Goal: Task Accomplishment & Management: Complete application form

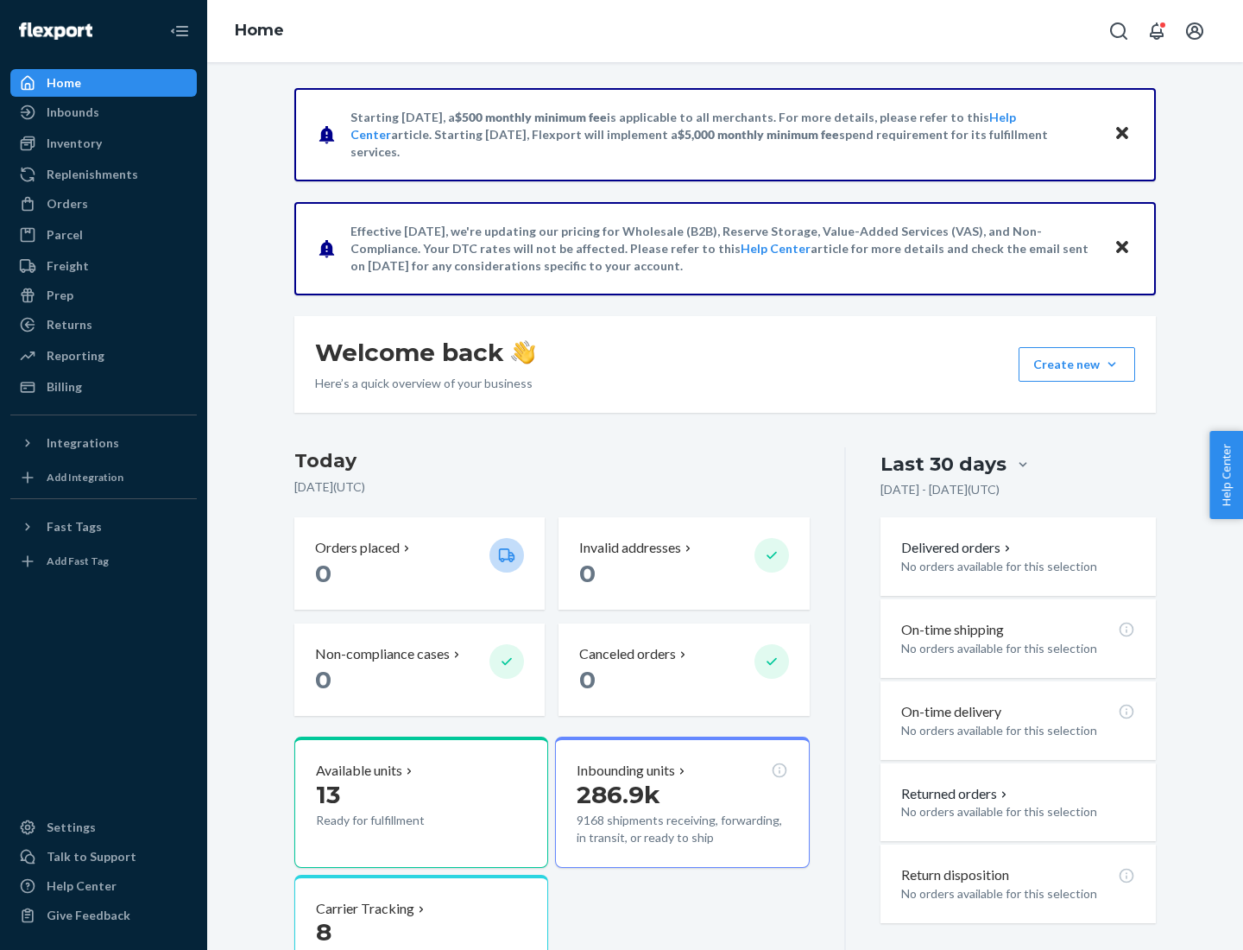
click at [1112, 364] on button "Create new Create new inbound Create new order Create new product" at bounding box center [1077, 364] width 117 height 35
click at [104, 112] on div "Inbounds" at bounding box center [103, 112] width 183 height 24
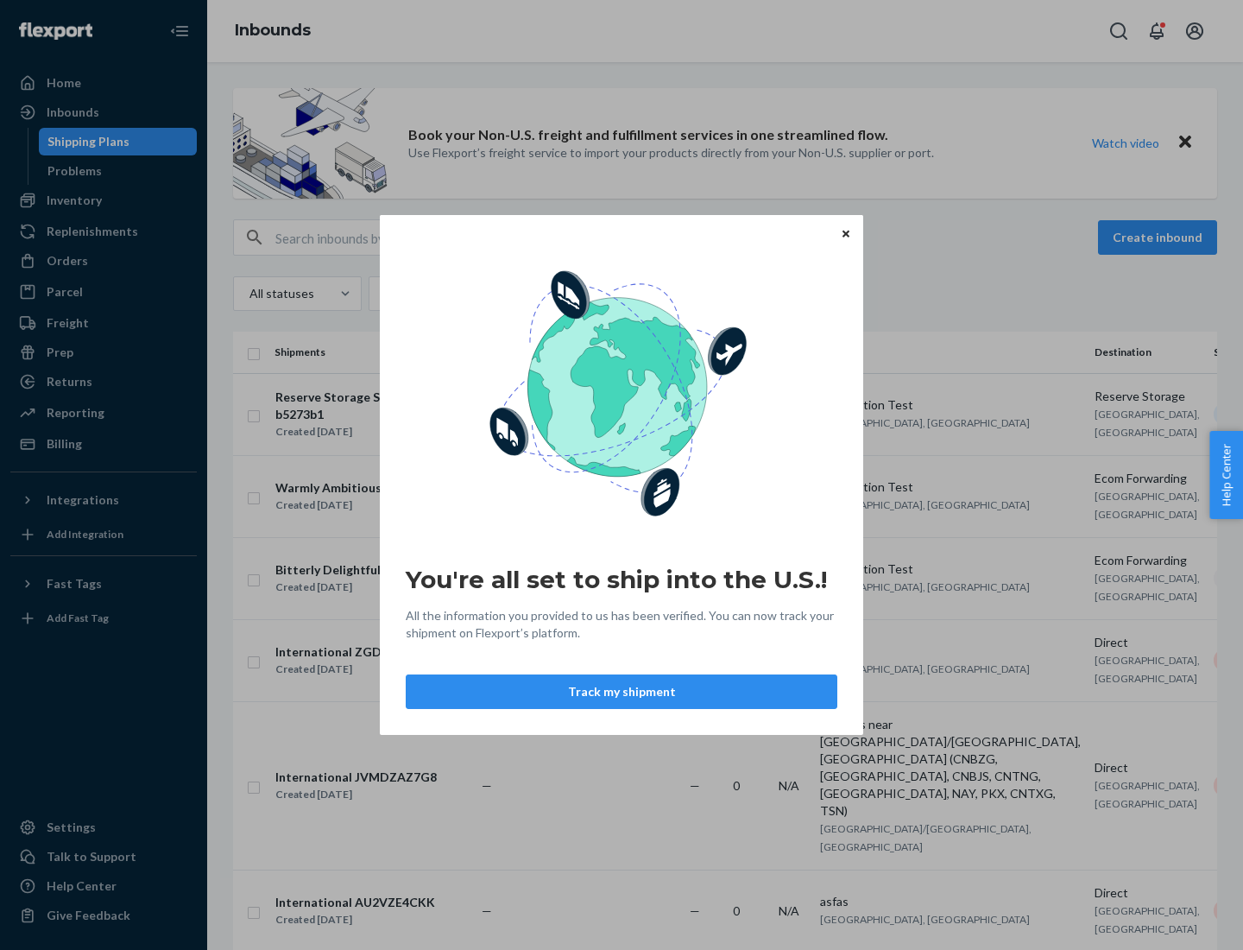
click at [622, 692] on button "Track my shipment" at bounding box center [622, 691] width 432 height 35
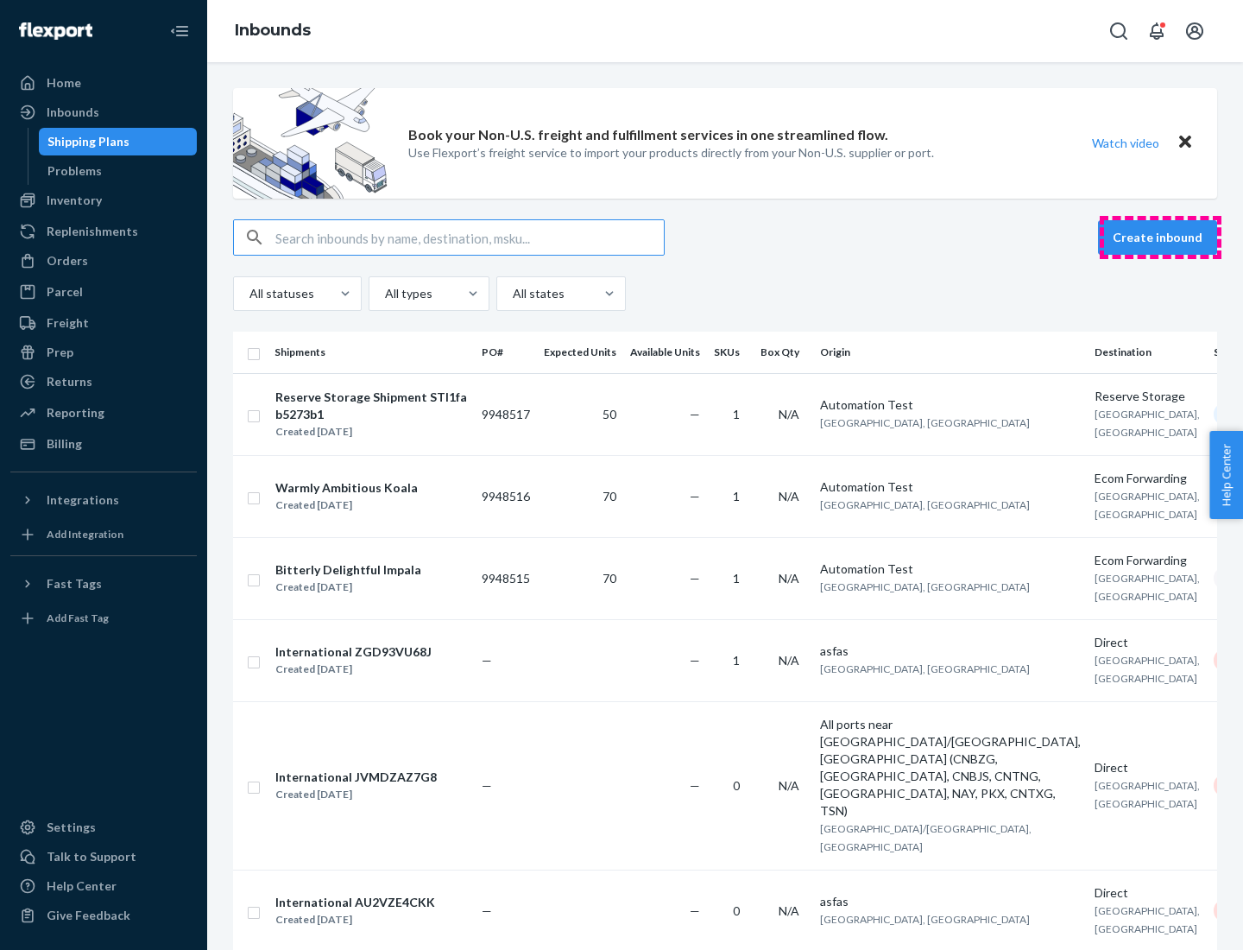
click at [1161, 237] on button "Create inbound" at bounding box center [1157, 237] width 119 height 35
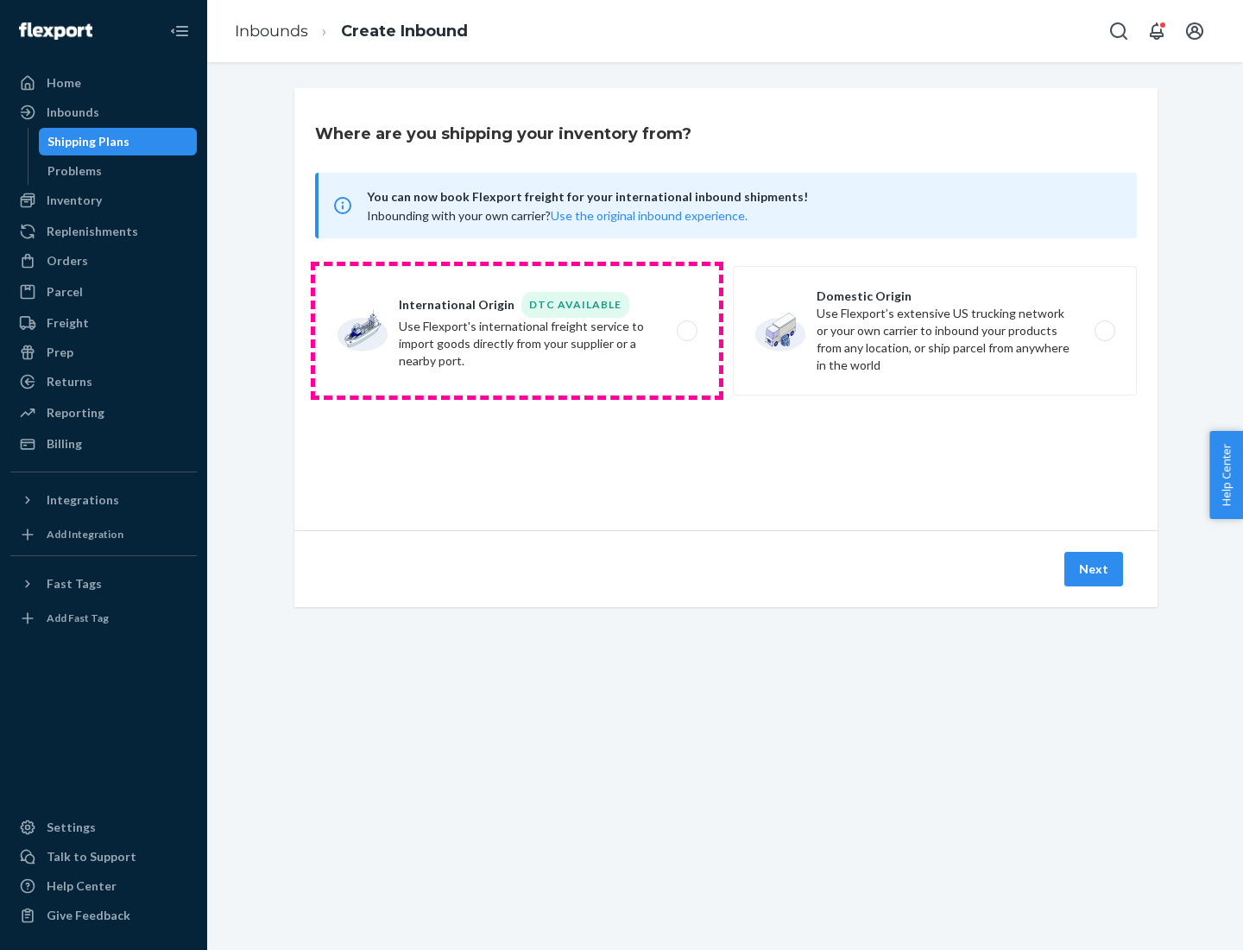
click at [517, 331] on label "International Origin DTC Available Use Flexport's international freight service…" at bounding box center [517, 331] width 404 height 130
click at [686, 331] on input "International Origin DTC Available Use Flexport's international freight service…" at bounding box center [691, 331] width 11 height 11
radio input "true"
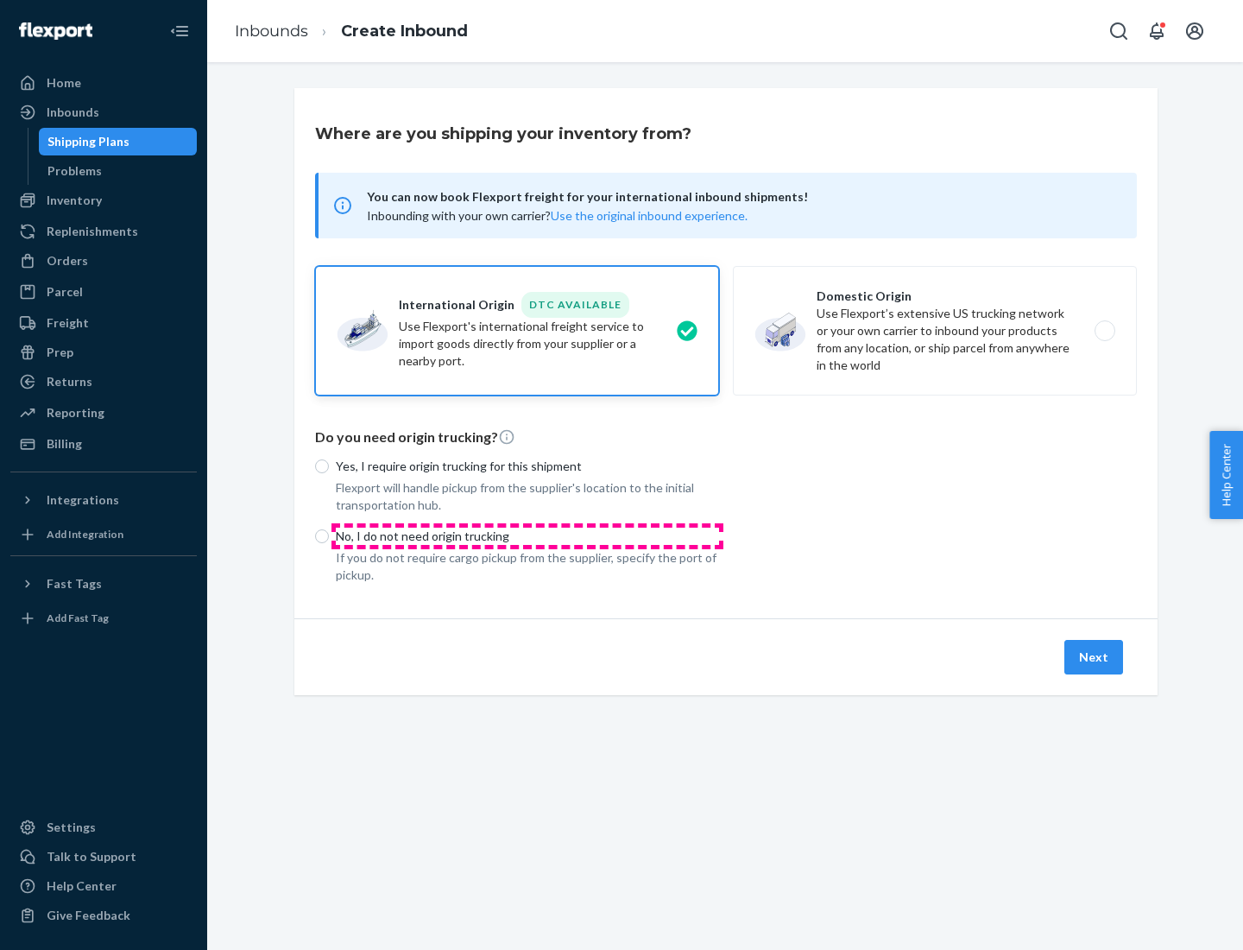
click at [528, 535] on p "No, I do not need origin trucking" at bounding box center [527, 536] width 383 height 17
click at [329, 535] on input "No, I do not need origin trucking" at bounding box center [322, 536] width 14 height 14
radio input "true"
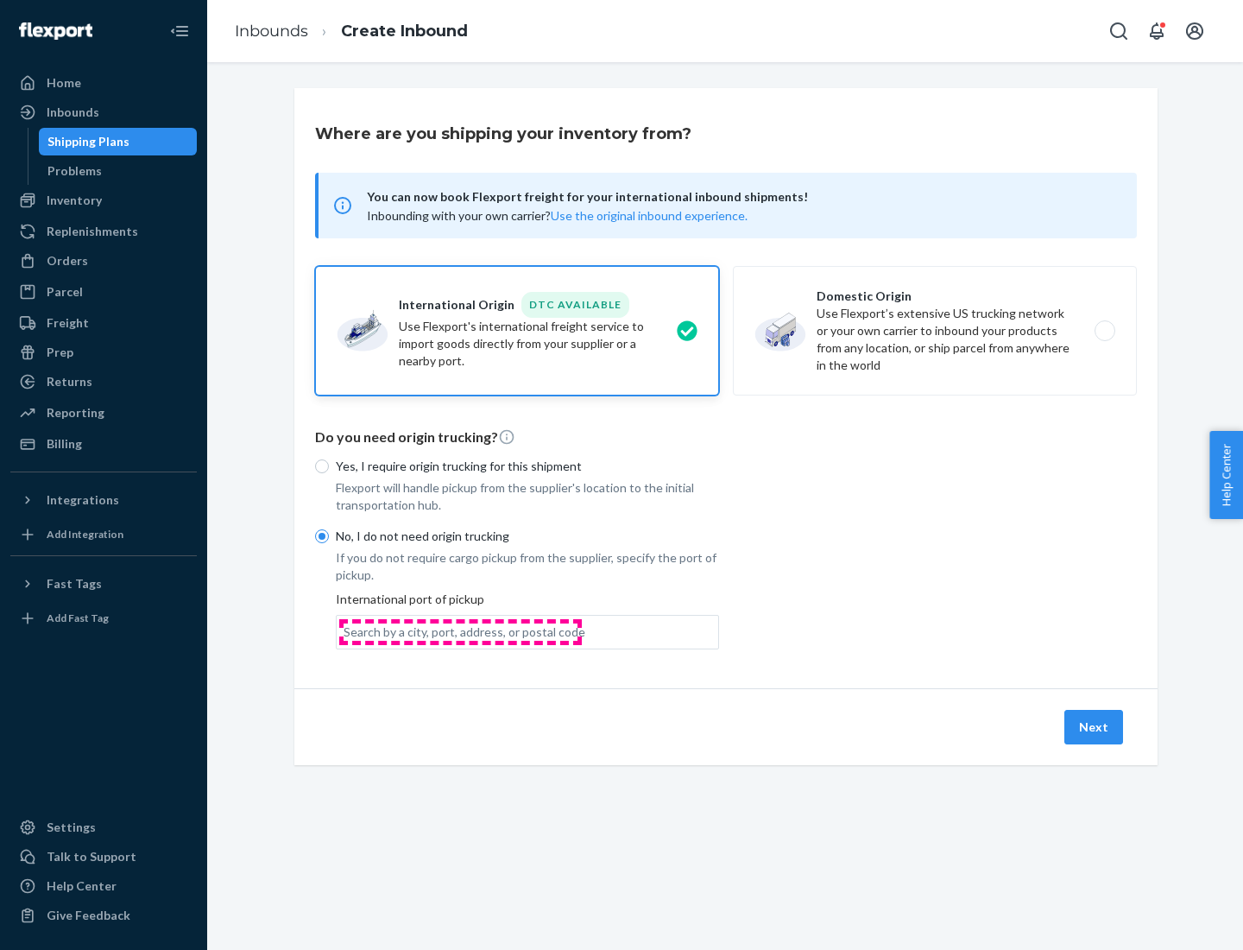
click at [460, 631] on div "Search by a city, port, address, or postal code" at bounding box center [465, 631] width 242 height 17
click at [345, 631] on input "Search by a city, port, address, or postal code" at bounding box center [345, 631] width 2 height 17
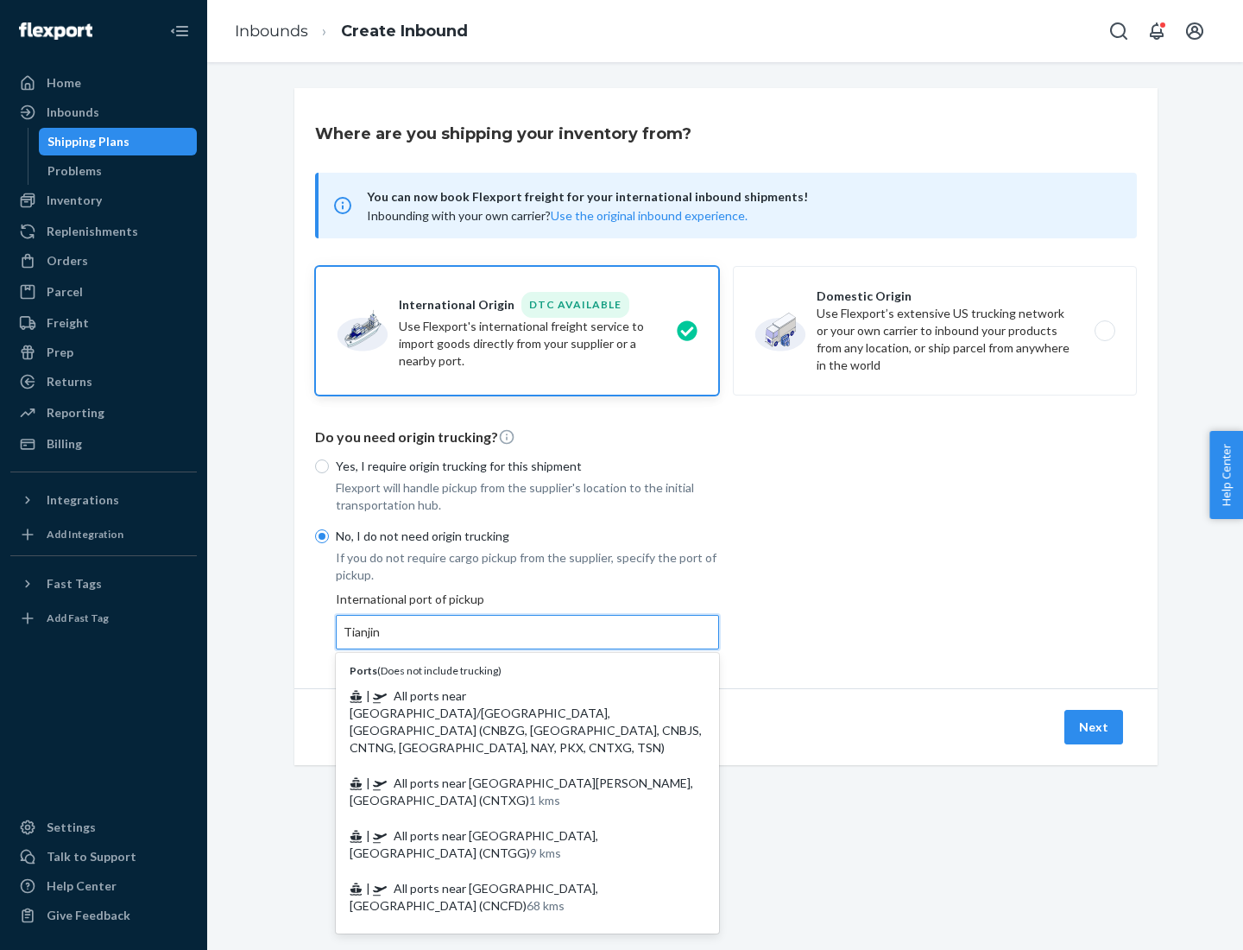
click at [510, 695] on span "| All ports near [GEOGRAPHIC_DATA]/[GEOGRAPHIC_DATA], [GEOGRAPHIC_DATA] (CNBZG,…" at bounding box center [526, 721] width 352 height 66
click at [382, 641] on input "Tianjin" at bounding box center [363, 631] width 38 height 17
type input "All ports near [GEOGRAPHIC_DATA]/[GEOGRAPHIC_DATA], [GEOGRAPHIC_DATA] (CNBZG, […"
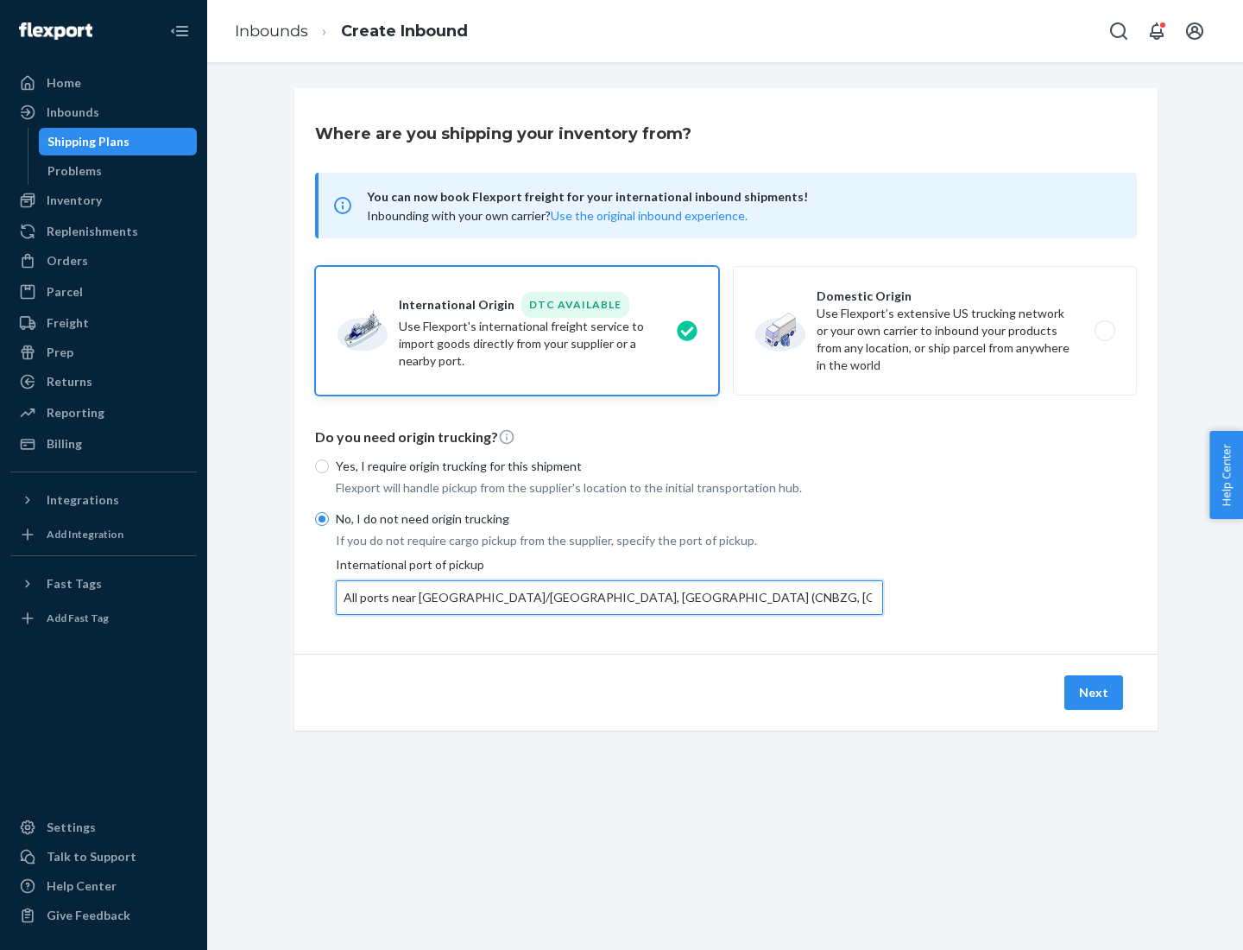
click at [1095, 692] on button "Next" at bounding box center [1094, 692] width 59 height 35
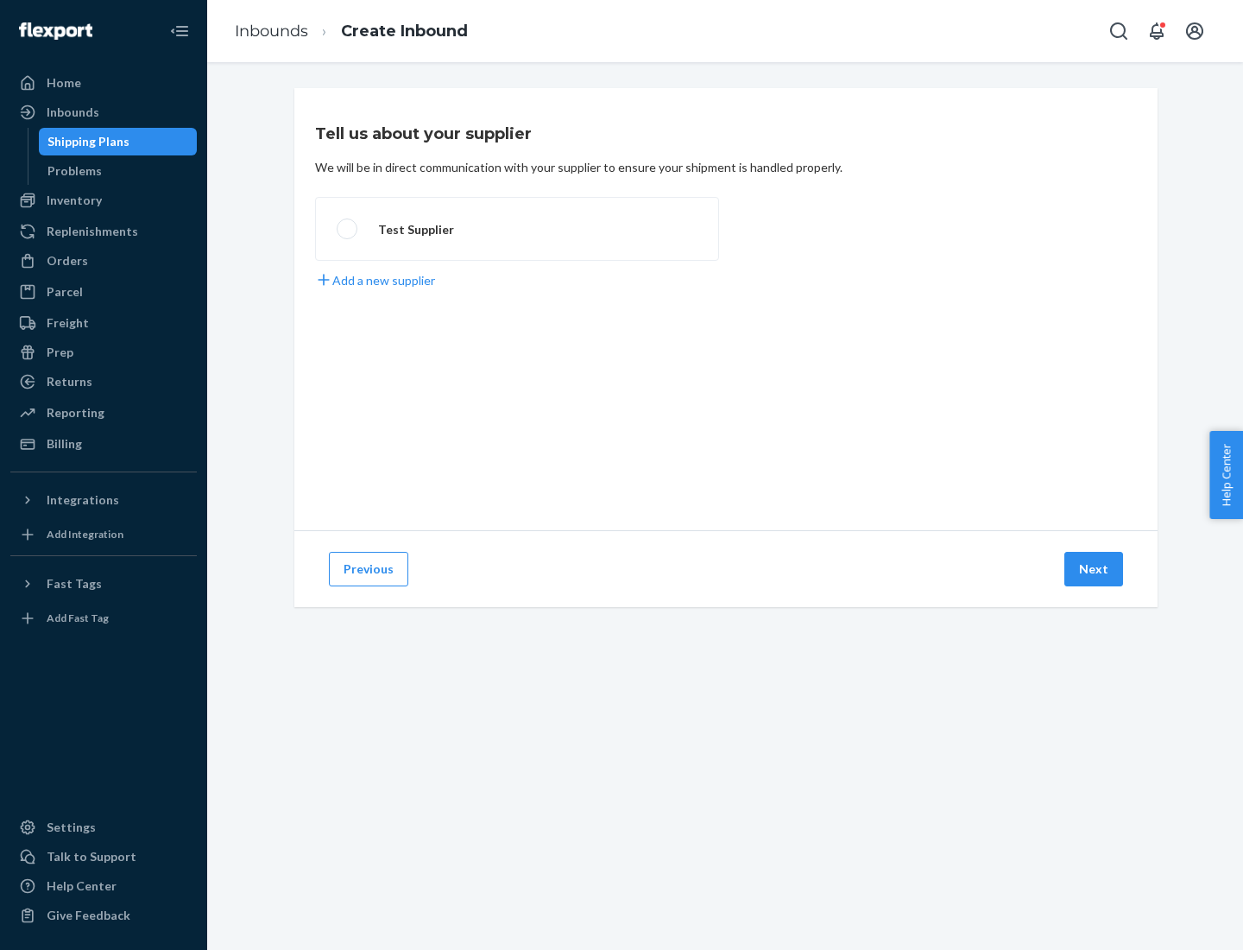
click at [517, 229] on label "Test Supplier" at bounding box center [517, 229] width 404 height 64
click at [348, 229] on input "Test Supplier" at bounding box center [342, 229] width 11 height 11
radio input "true"
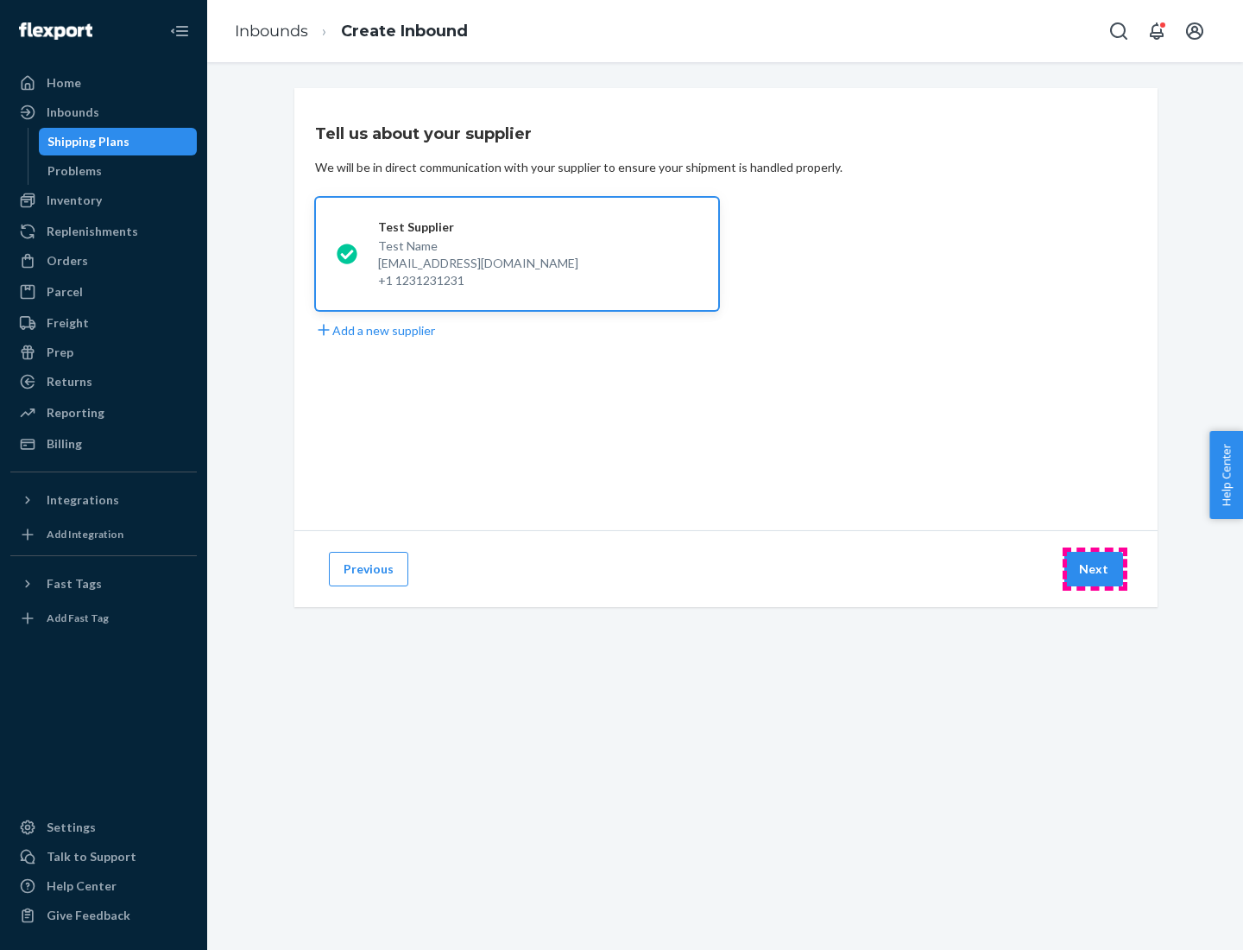
click at [1095, 569] on button "Next" at bounding box center [1094, 569] width 59 height 35
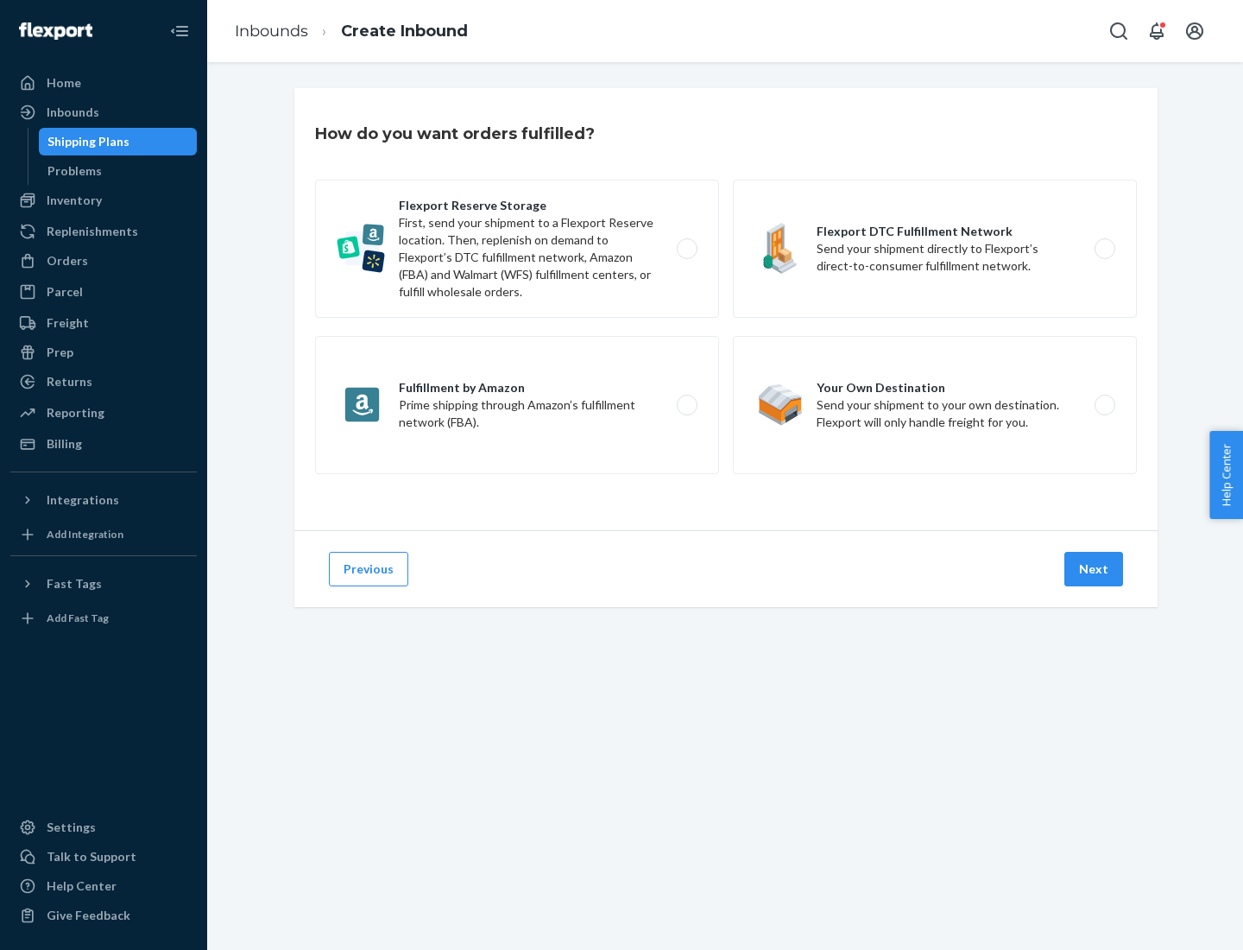
click at [517, 249] on label "Flexport Reserve Storage First, send your shipment to a Flexport Reserve locati…" at bounding box center [517, 249] width 404 height 138
click at [686, 249] on input "Flexport Reserve Storage First, send your shipment to a Flexport Reserve locati…" at bounding box center [691, 249] width 11 height 11
radio input "true"
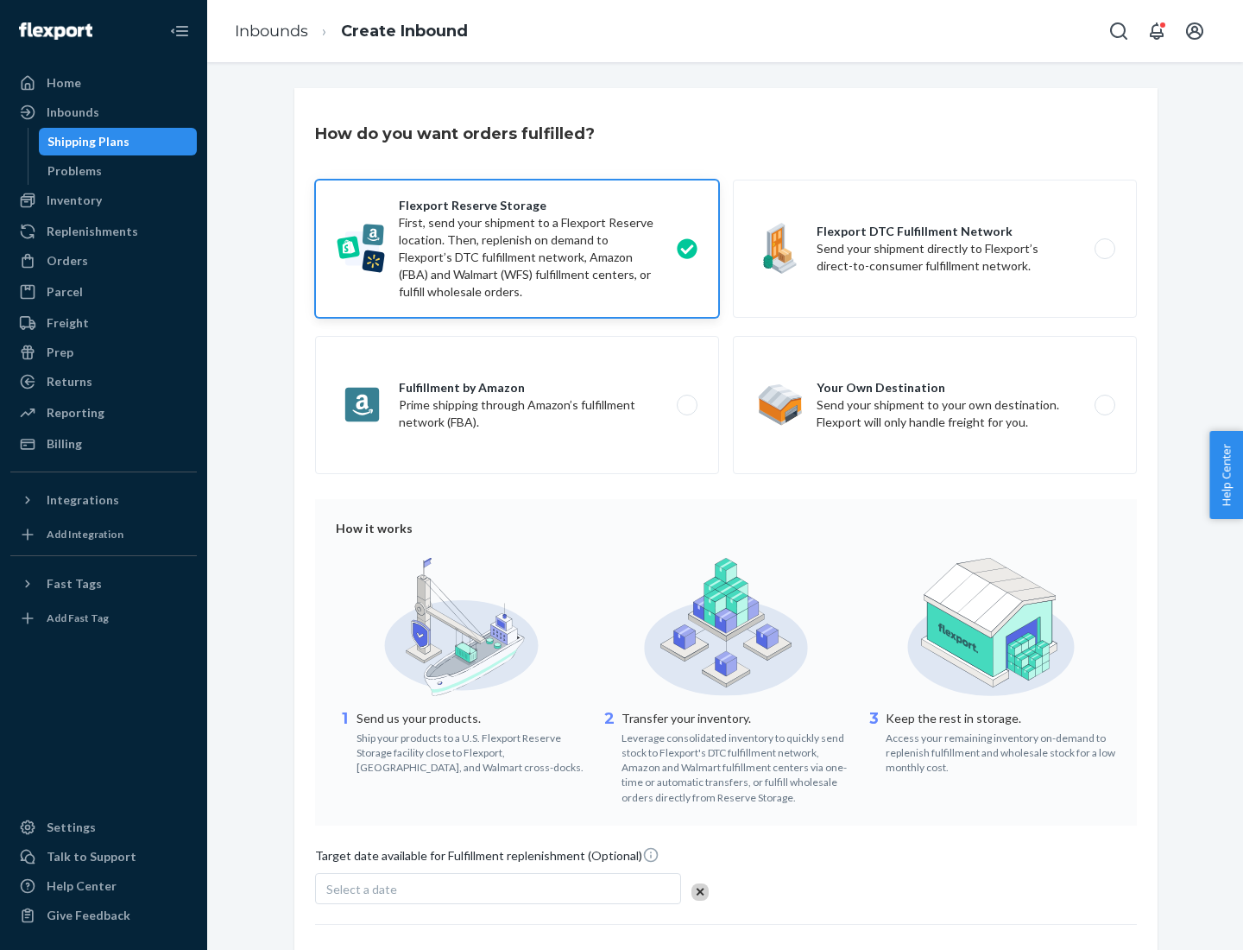
scroll to position [142, 0]
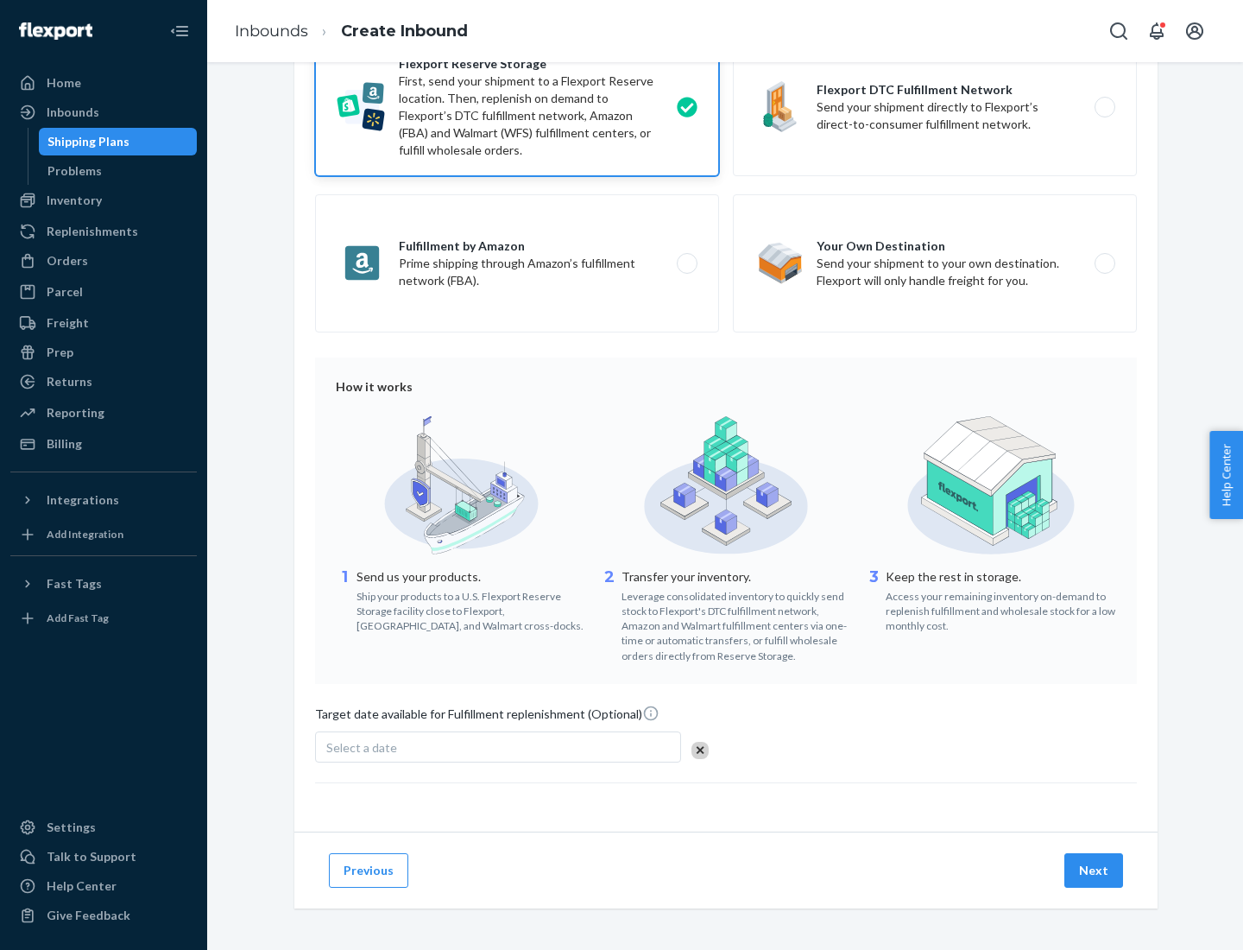
click at [1095, 870] on button "Next" at bounding box center [1094, 870] width 59 height 35
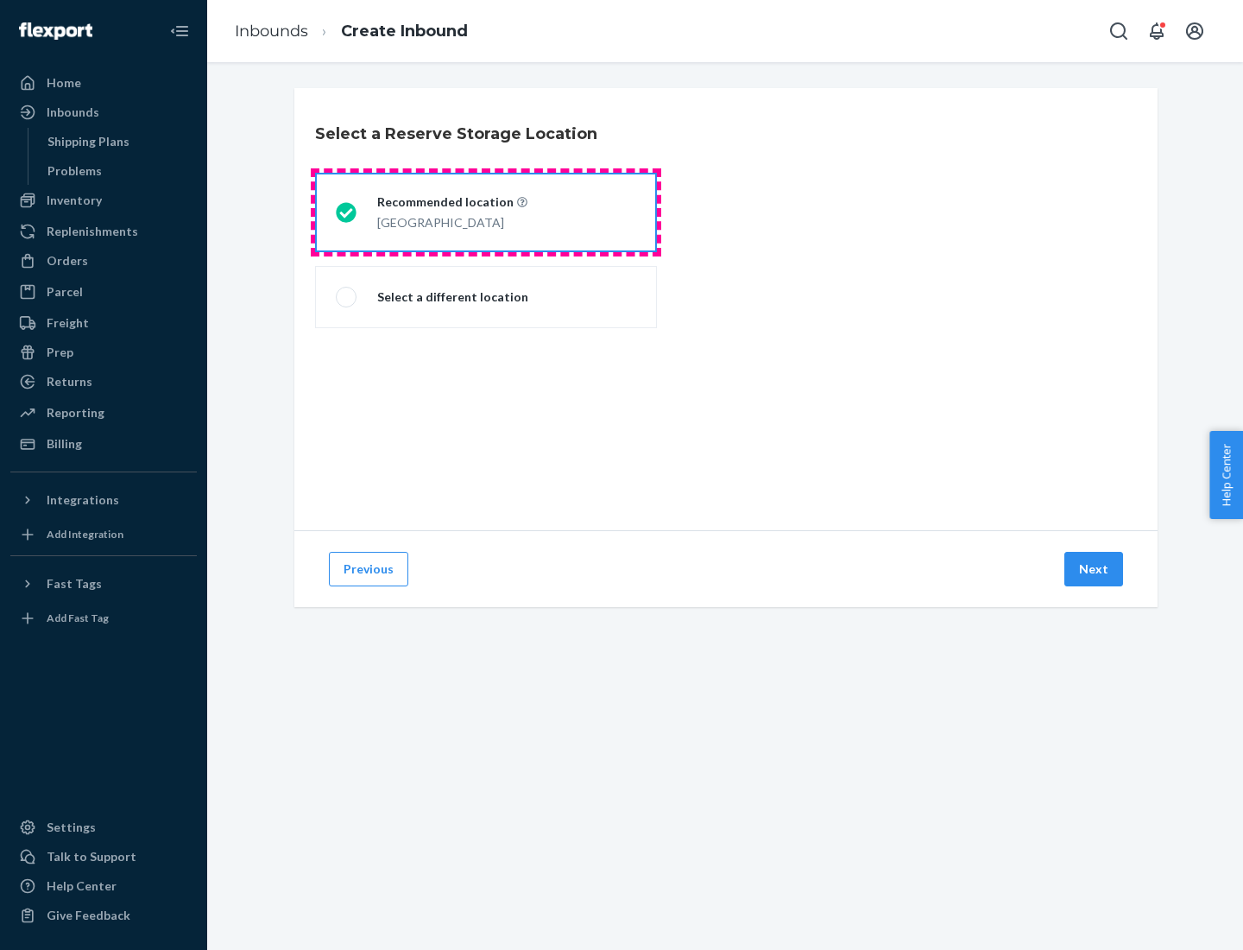
click at [486, 212] on div "[GEOGRAPHIC_DATA]" at bounding box center [452, 221] width 150 height 21
click at [347, 212] on input "Recommended location [GEOGRAPHIC_DATA]" at bounding box center [341, 212] width 11 height 11
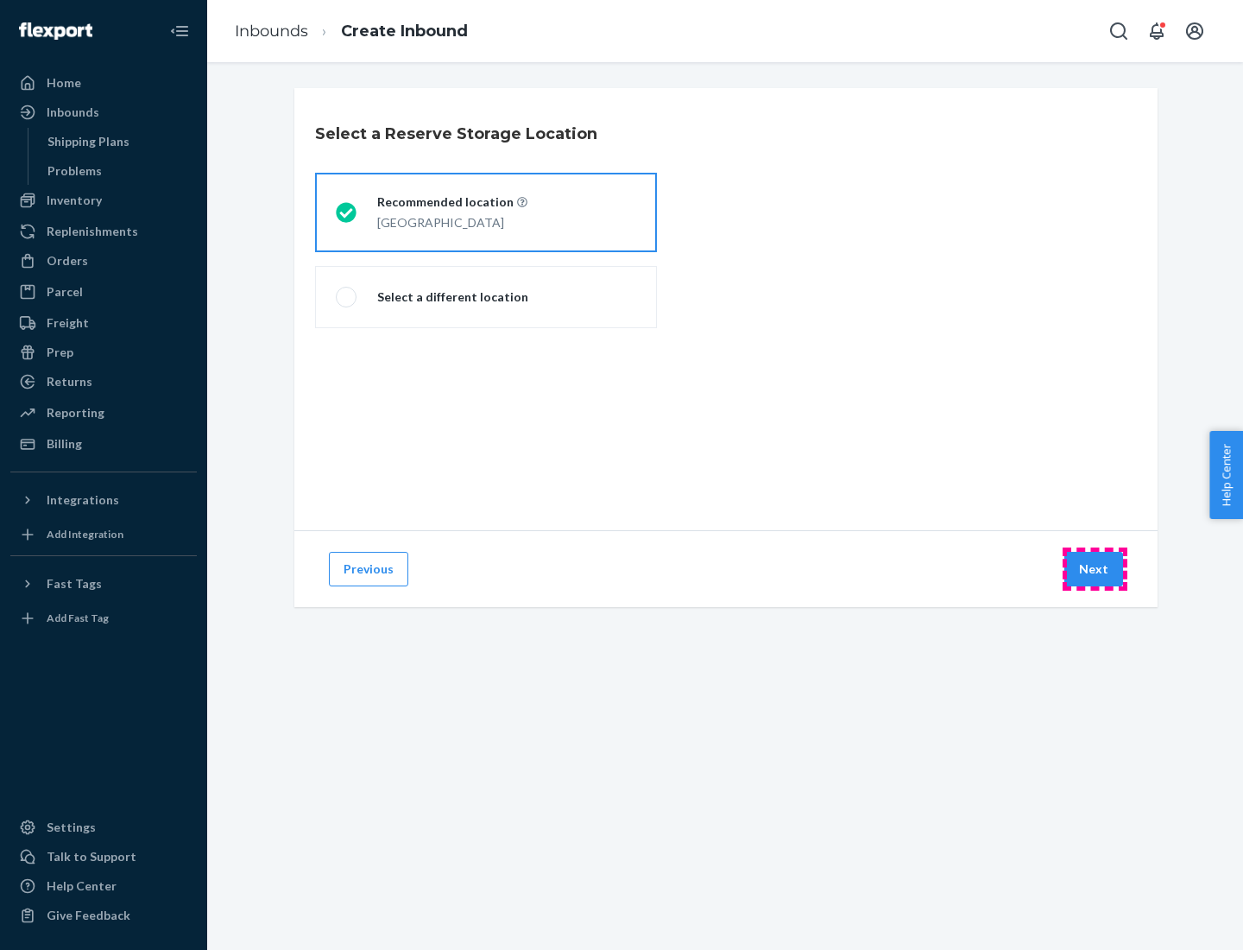
click at [1095, 569] on button "Next" at bounding box center [1094, 569] width 59 height 35
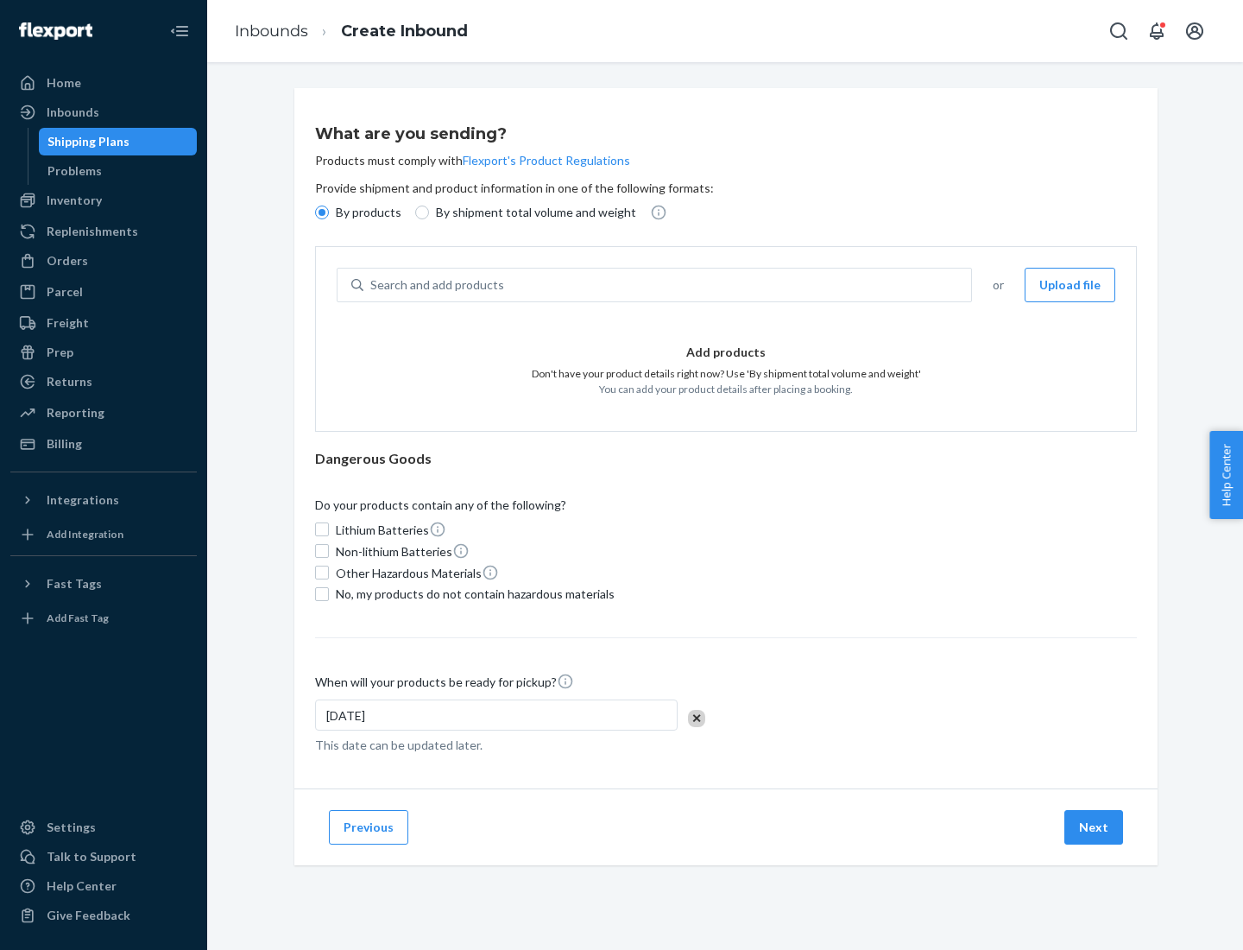
click at [668, 285] on div "Search and add products" at bounding box center [668, 284] width 608 height 31
click at [372, 285] on input "Search and add products" at bounding box center [371, 284] width 2 height 17
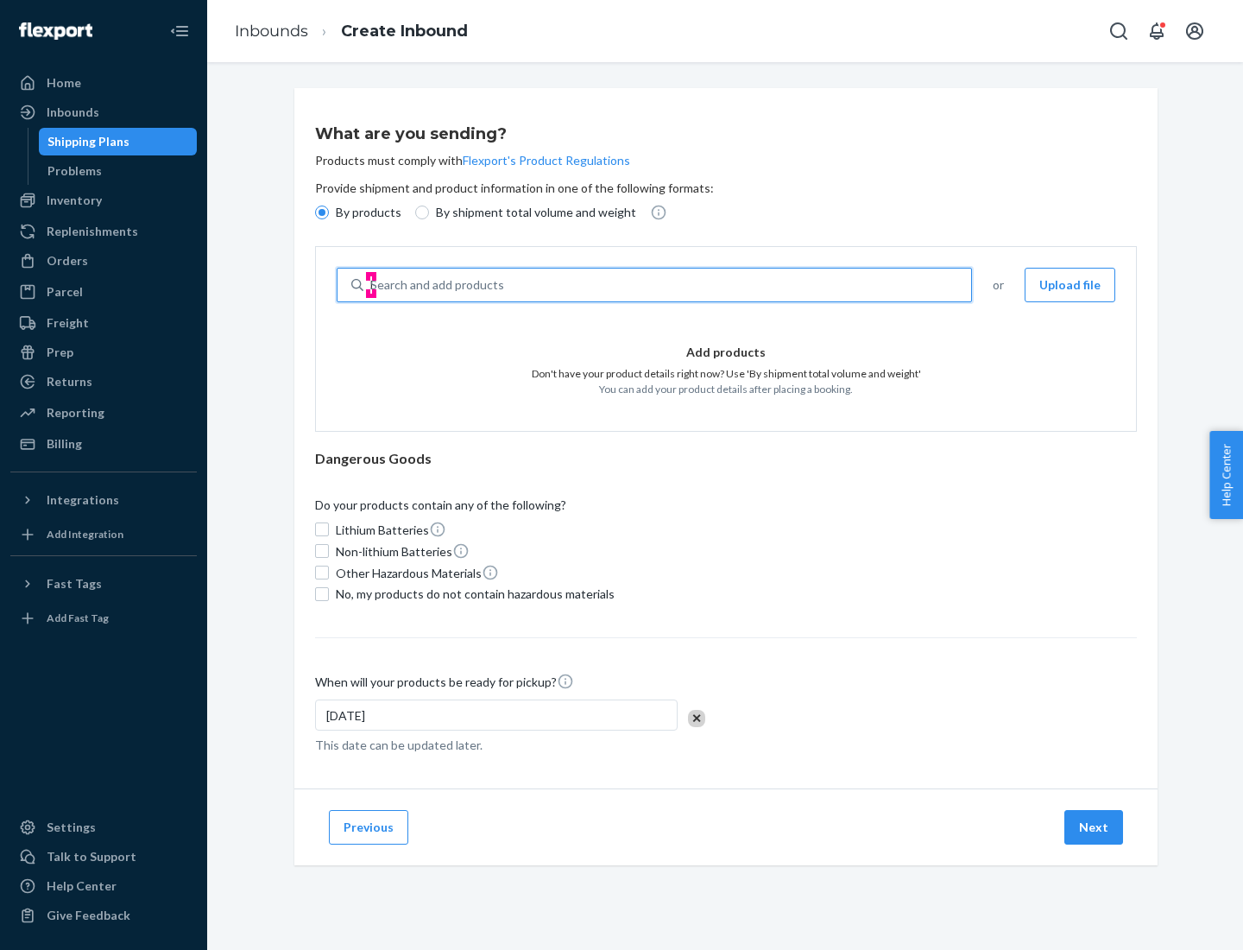
type input "basic"
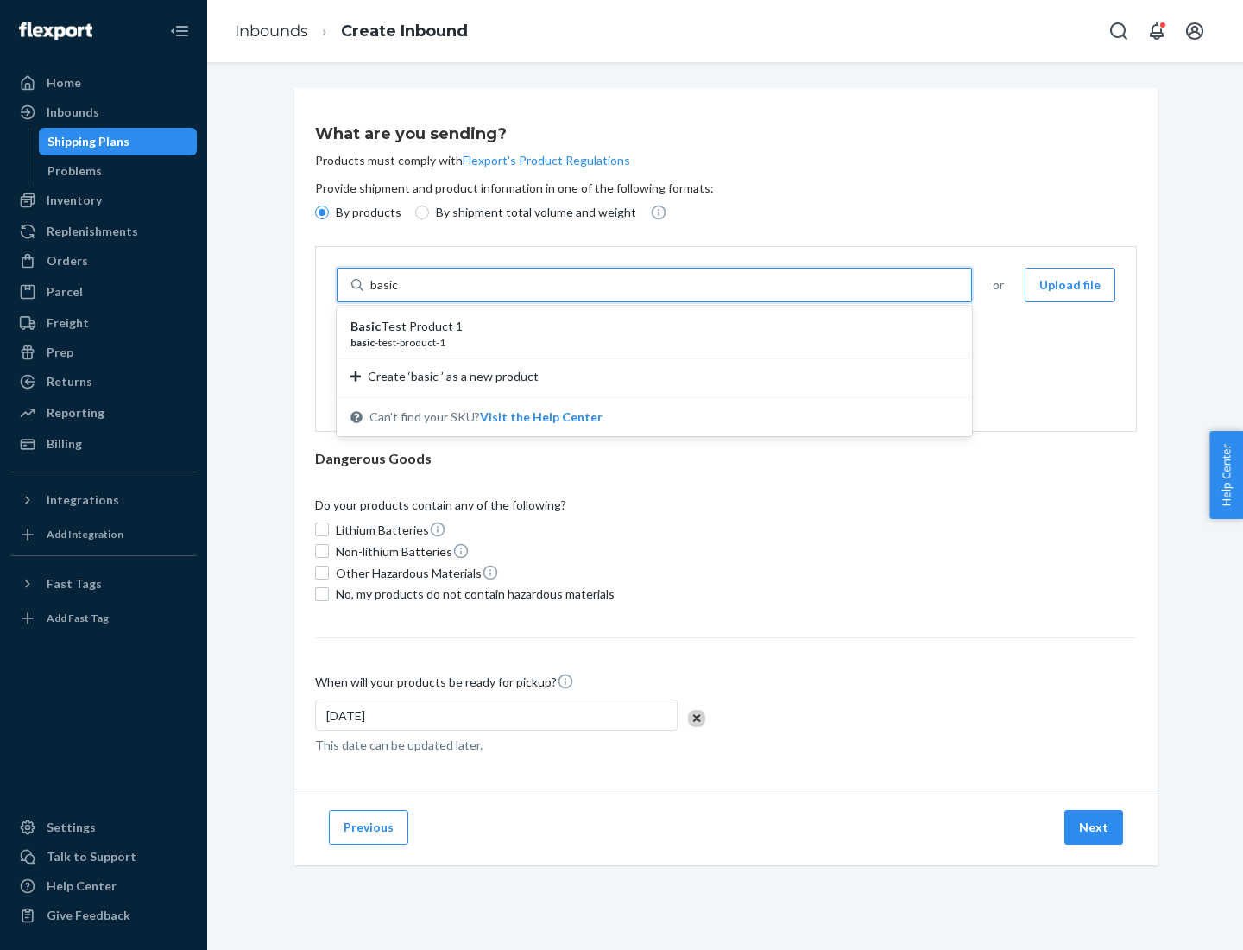
click at [649, 326] on div "Basic Test Product 1" at bounding box center [648, 326] width 594 height 17
click at [402, 294] on input "basic" at bounding box center [385, 284] width 31 height 17
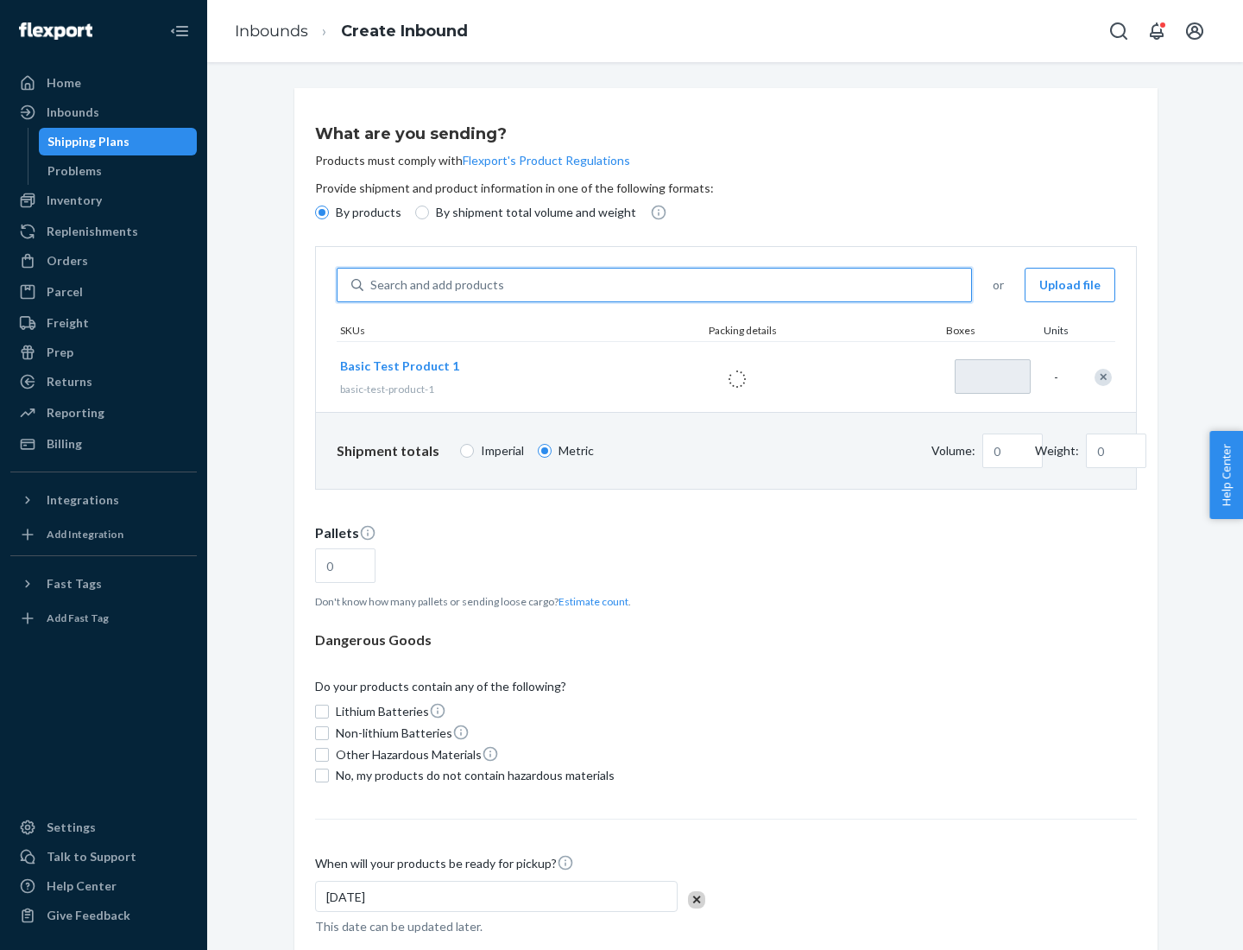
type input "1"
type input "1.09"
type input "3.27"
type input "3"
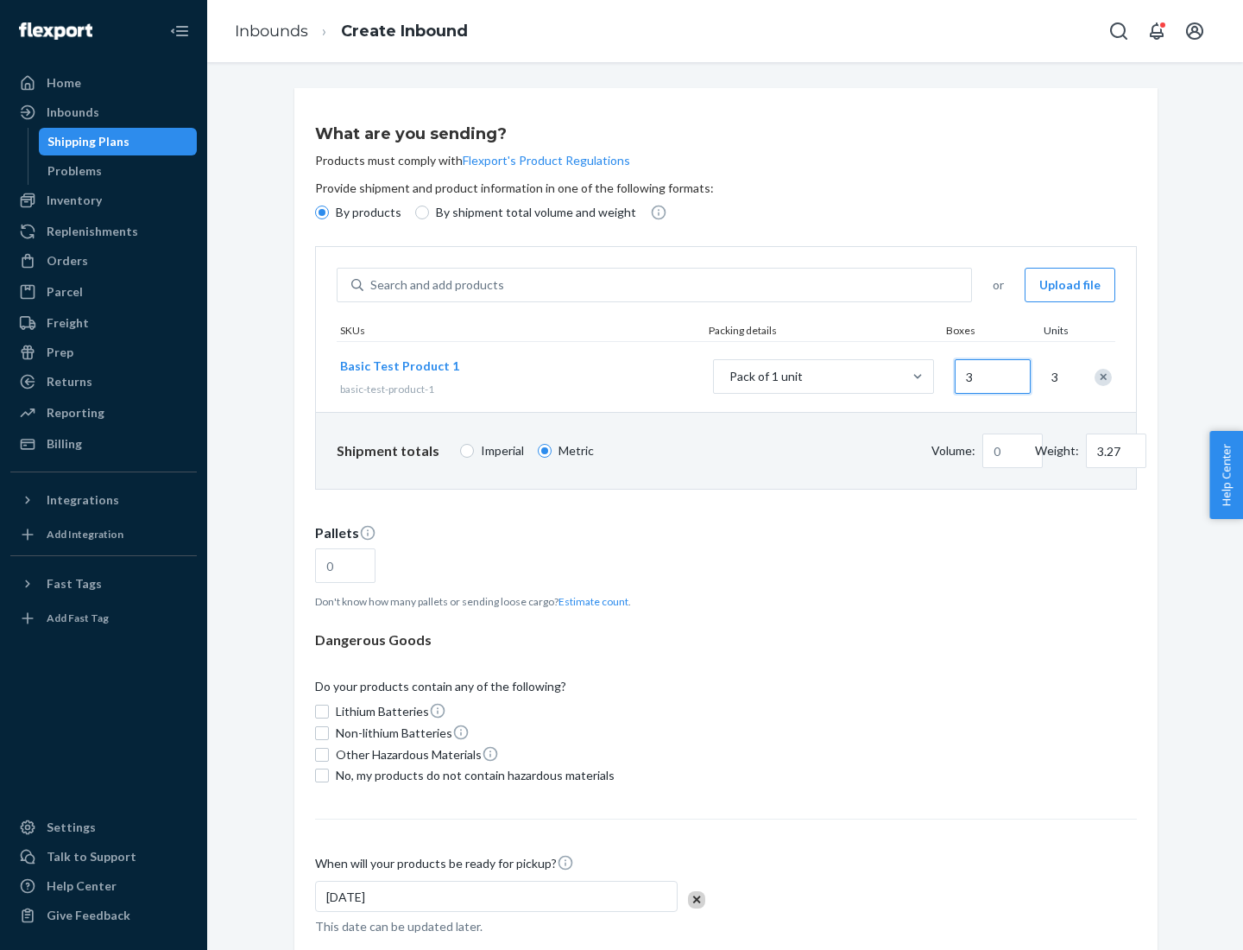
type input "0.01"
type input "32.66"
type input "30"
type input "0.07"
type input "326.59"
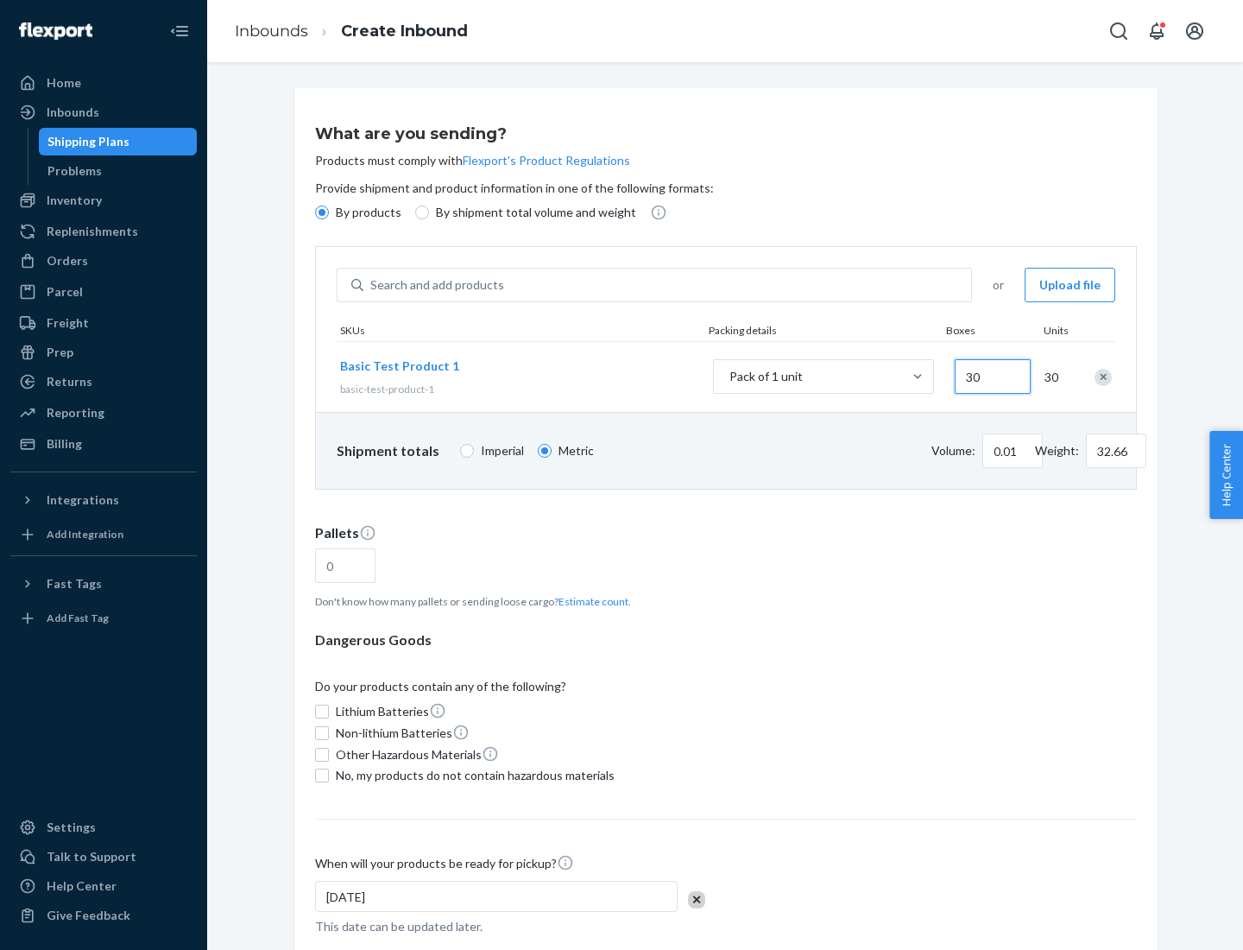
type input "300"
type input "0.68"
type input "3265.86"
type input "3000"
type input "1.09"
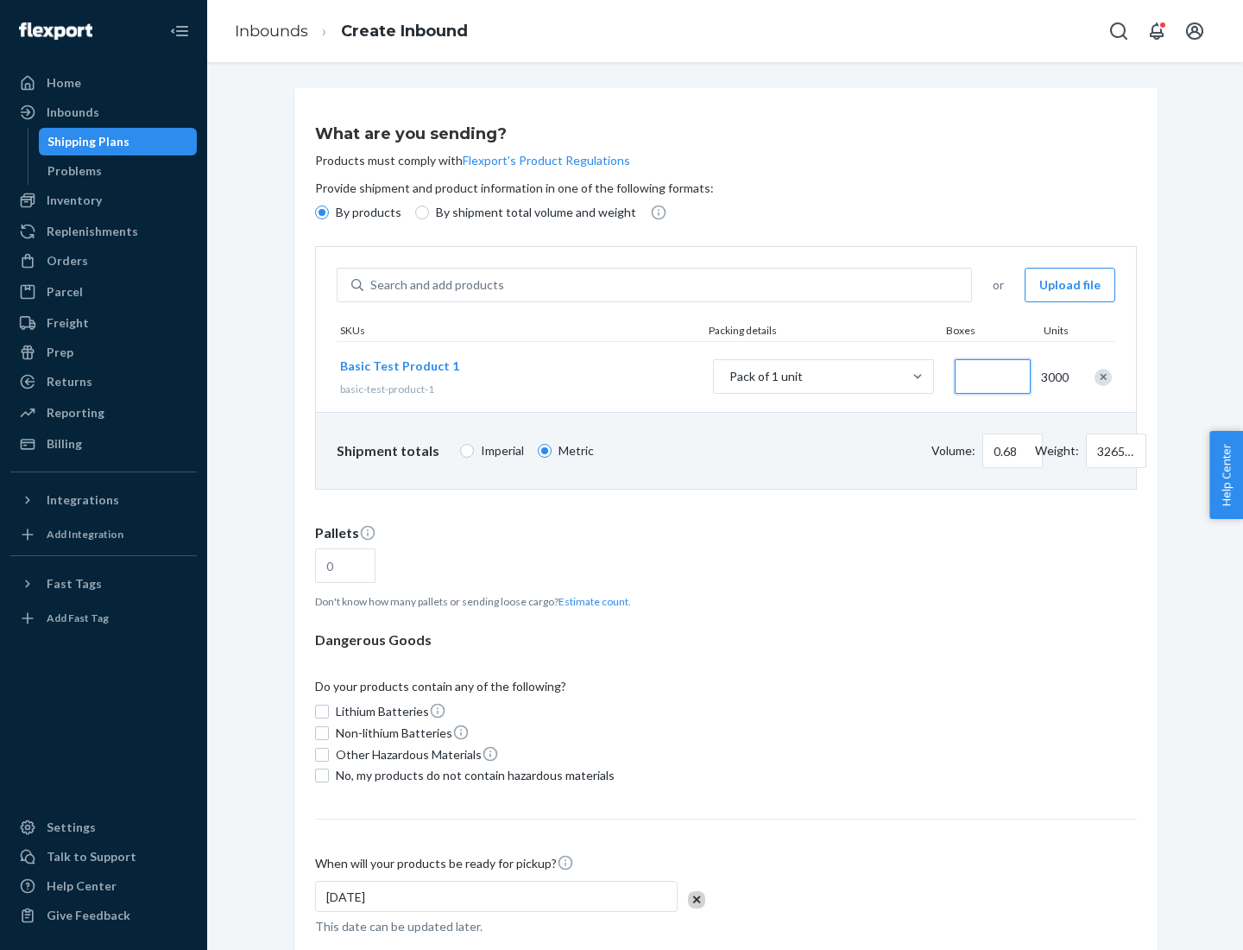
type input "1"
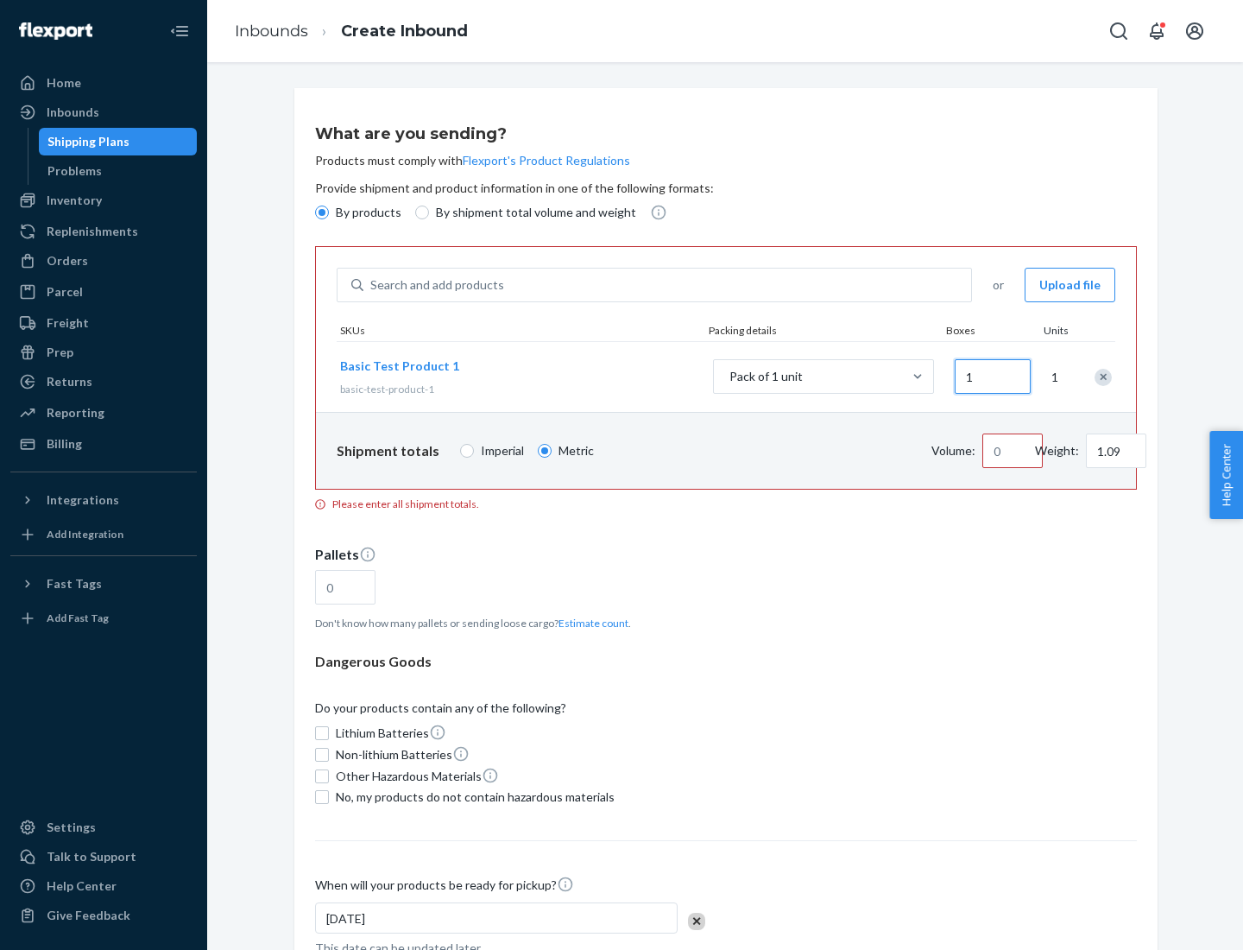
type input "10.89"
type input "10"
type input "0.02"
type input "108.86"
type input "100"
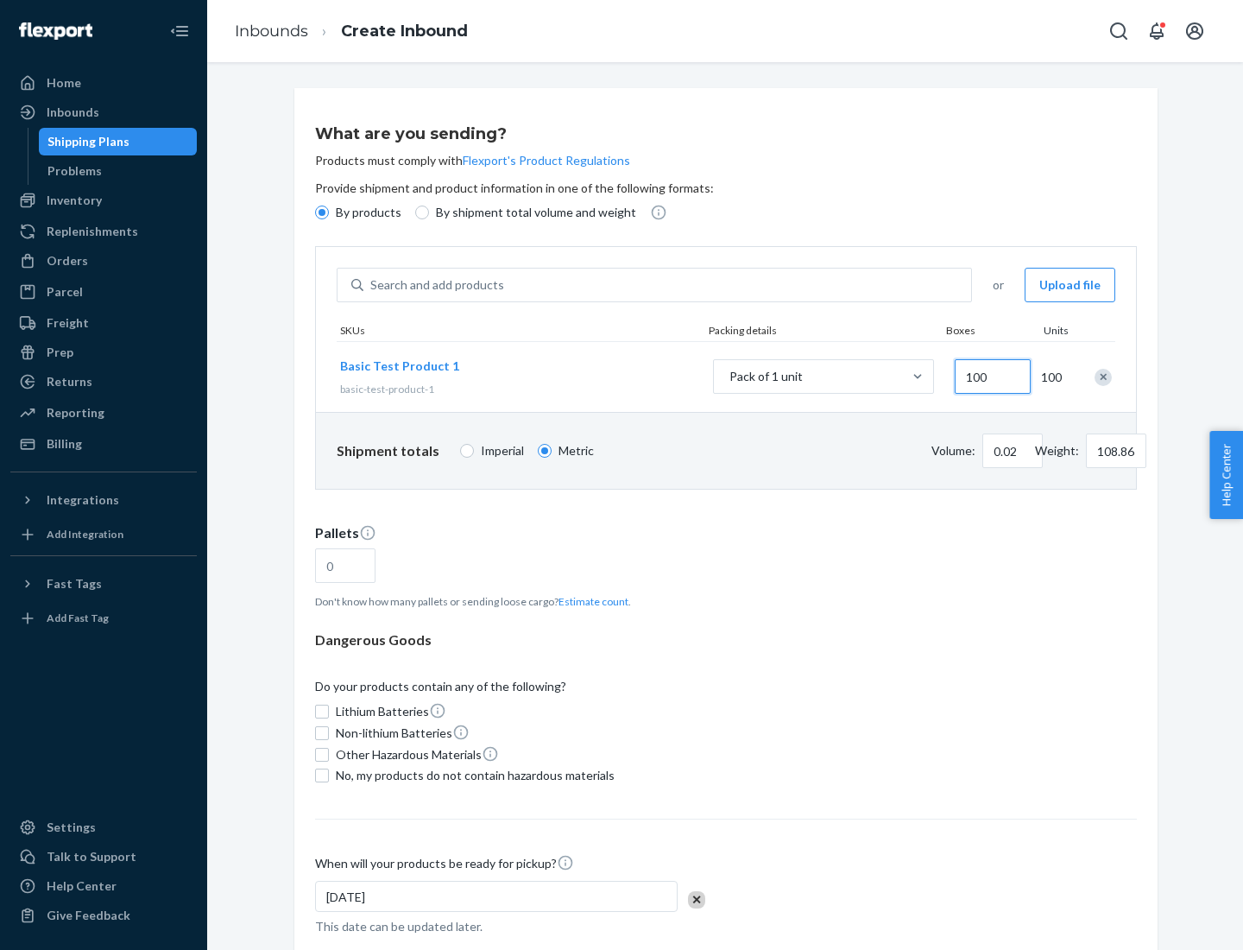
type input "0.23"
type input "1088.62"
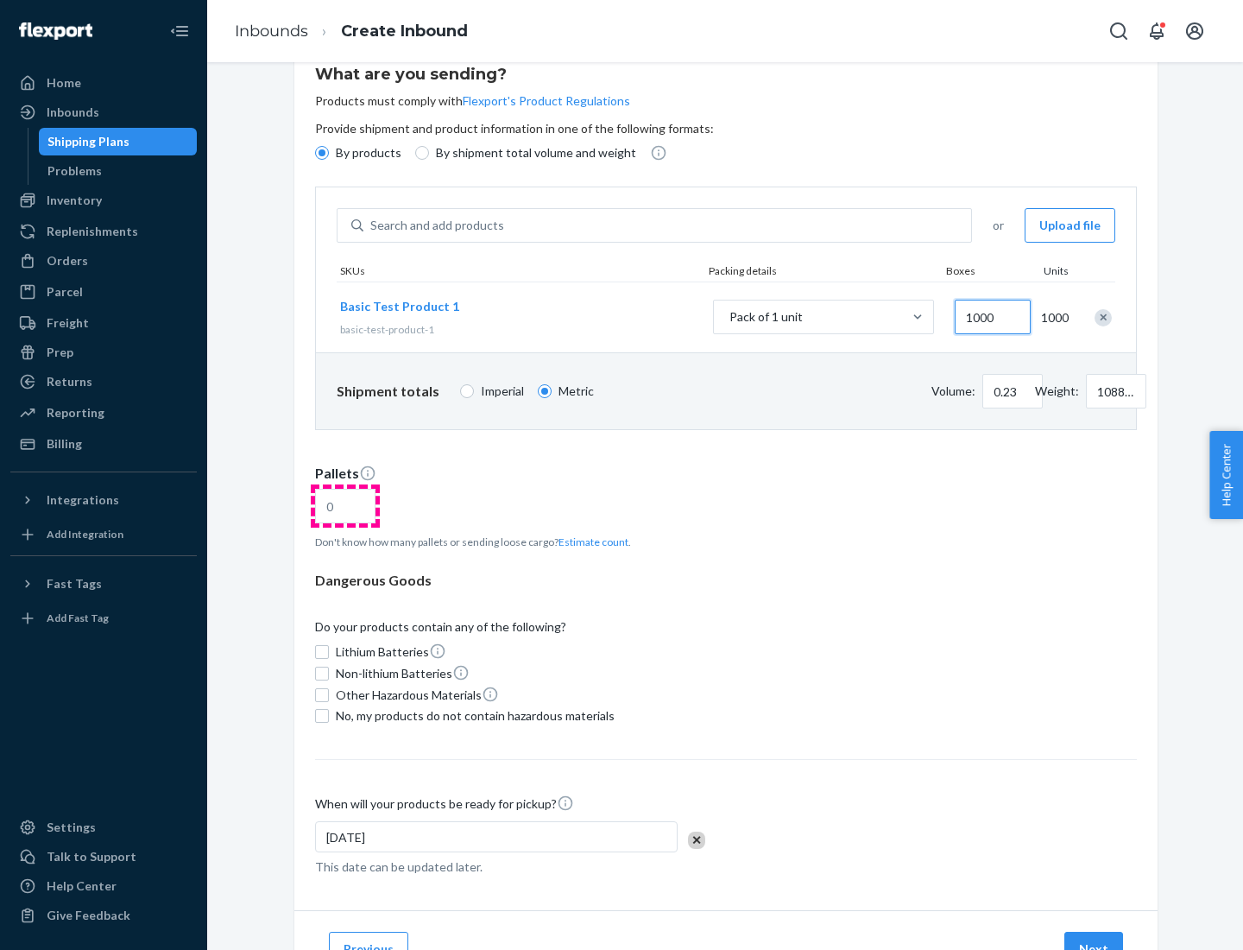
type input "1000"
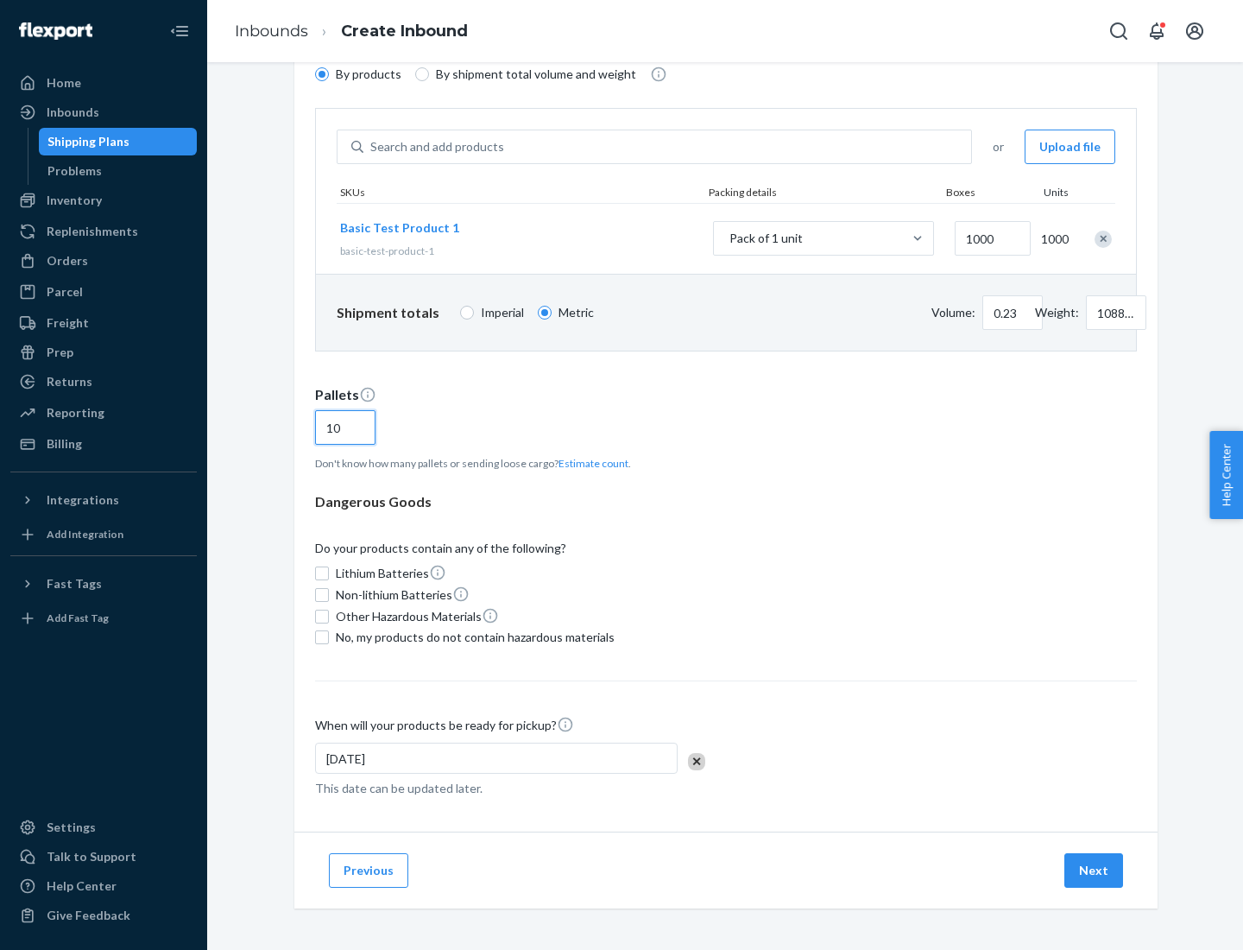
type input "10"
click at [472, 637] on span "No, my products do not contain hazardous materials" at bounding box center [475, 637] width 279 height 17
click at [329, 637] on input "No, my products do not contain hazardous materials" at bounding box center [322, 637] width 14 height 14
checkbox input "true"
click at [1095, 870] on button "Next" at bounding box center [1094, 870] width 59 height 35
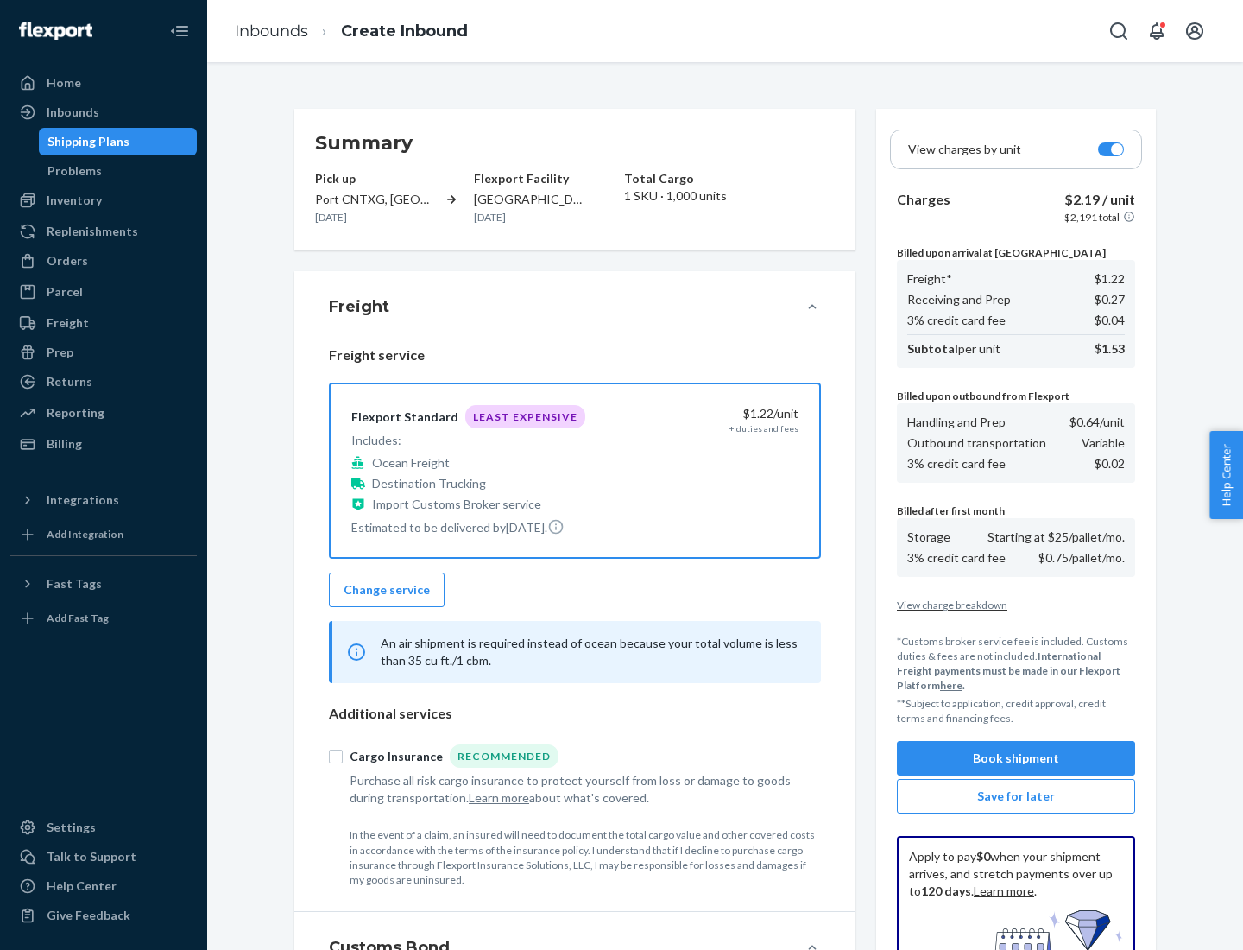
scroll to position [252, 0]
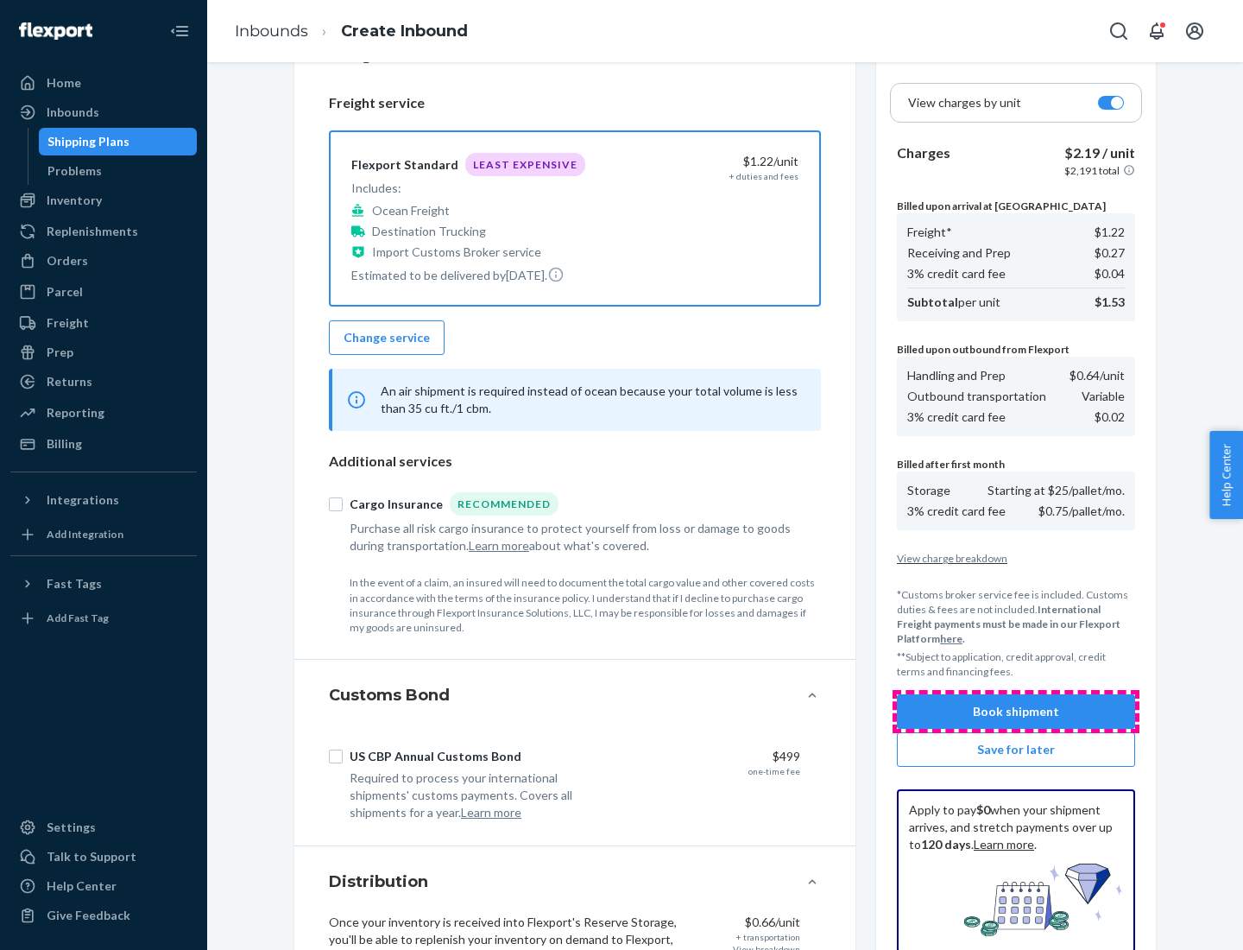
click at [1016, 712] on button "Book shipment" at bounding box center [1016, 711] width 238 height 35
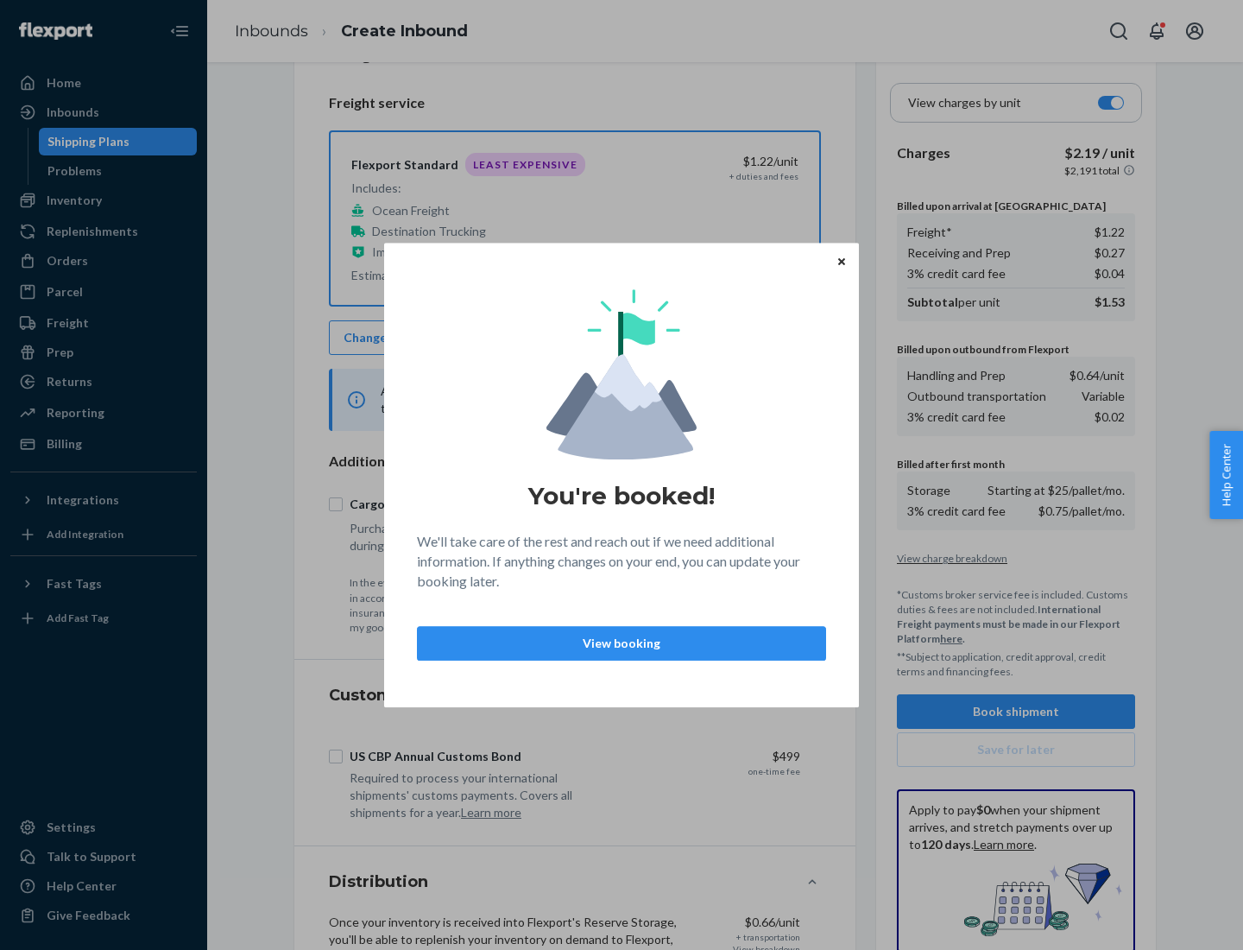
click at [622, 642] on p "View booking" at bounding box center [622, 643] width 380 height 17
